Goal: Information Seeking & Learning: Learn about a topic

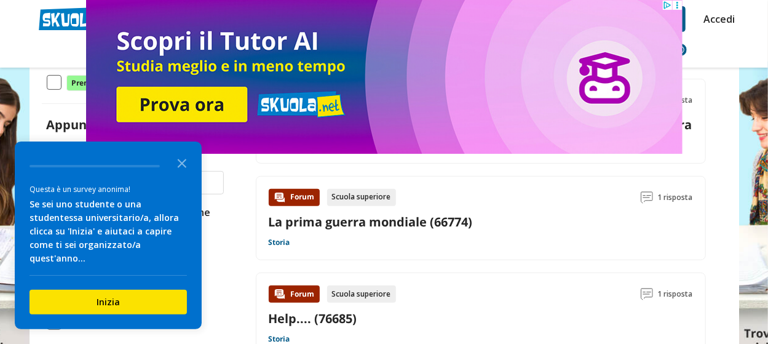
scroll to position [258, 0]
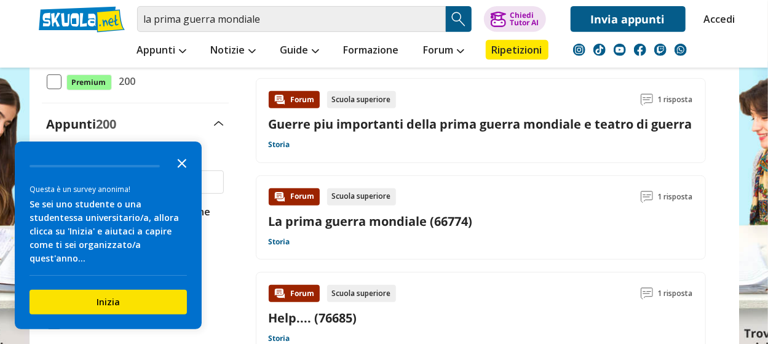
click at [184, 161] on polygon "Close the survey" at bounding box center [182, 163] width 9 height 9
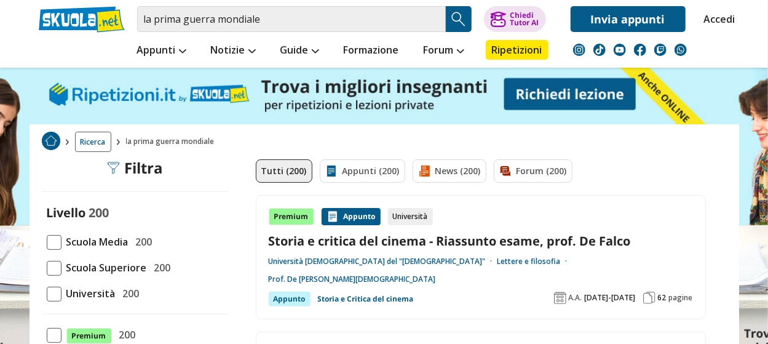
scroll to position [0, 0]
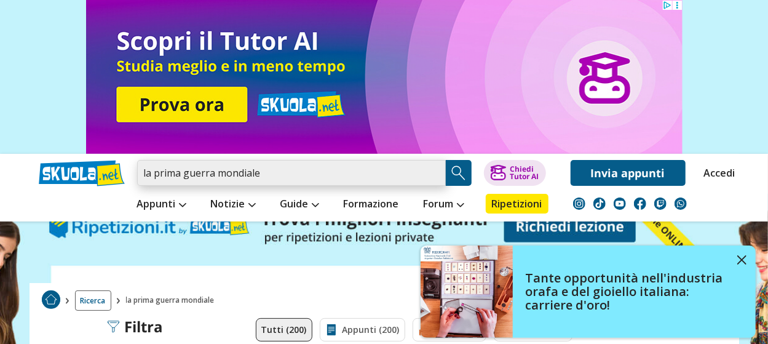
click at [152, 171] on input "la prima guerra mondiale" at bounding box center [291, 173] width 309 height 26
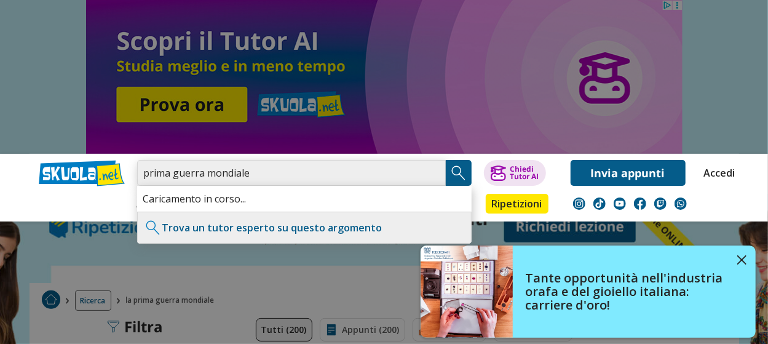
type input "prima guerra mondiale"
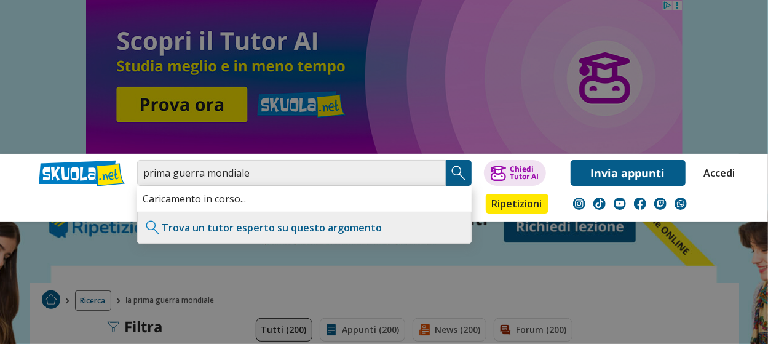
click at [460, 171] on img "Search Button" at bounding box center [458, 172] width 18 height 18
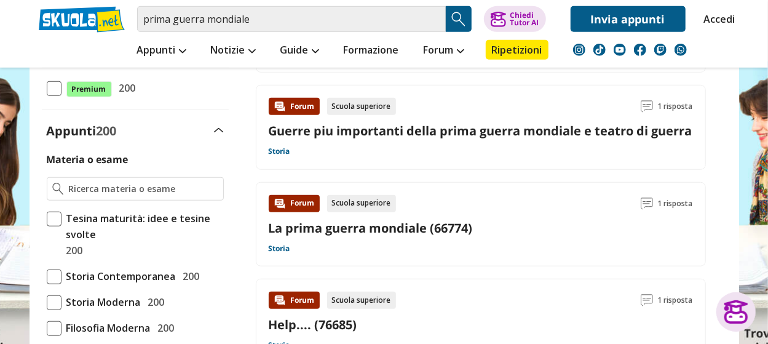
scroll to position [407, 0]
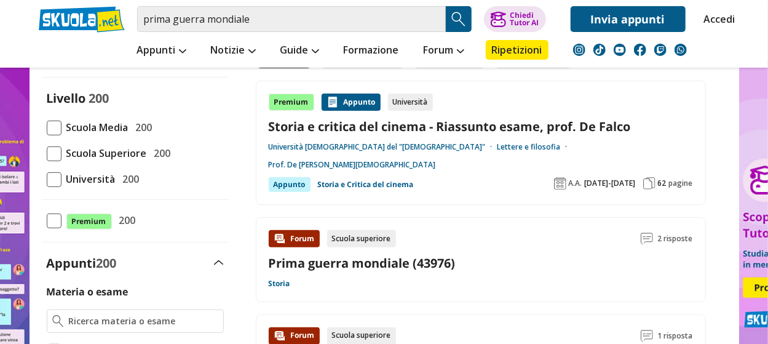
scroll to position [125, 0]
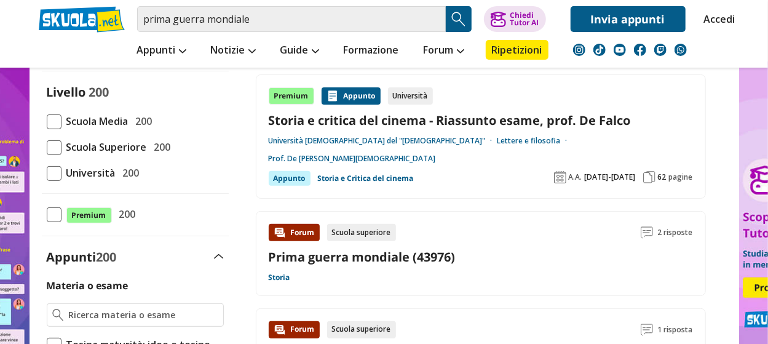
click at [296, 248] on link "Prima guerra mondiale (43976)" at bounding box center [362, 256] width 187 height 17
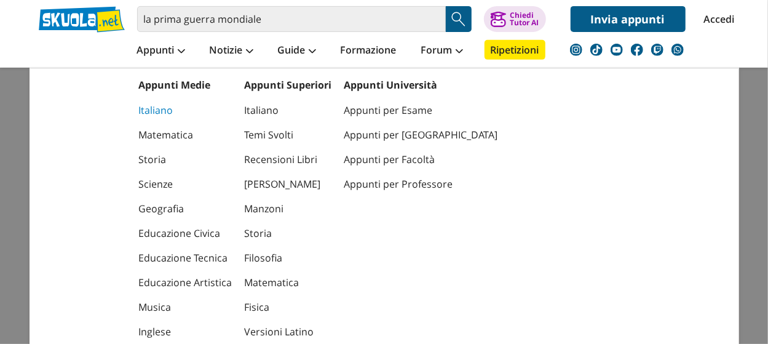
scroll to position [253, 0]
click at [156, 111] on link "Italiano" at bounding box center [185, 110] width 93 height 25
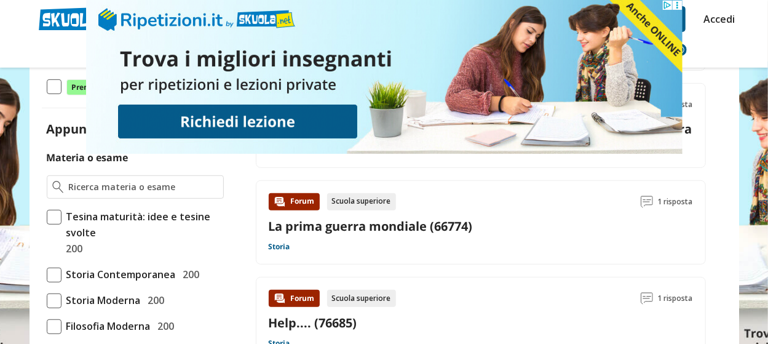
drag, startPoint x: 405, startPoint y: 151, endPoint x: 342, endPoint y: 238, distance: 107.8
click at [342, 238] on div "Forum Scuola superiore 1 risposta La prima guerra mondiale (66774) Storia" at bounding box center [481, 222] width 424 height 59
